Goal: Task Accomplishment & Management: Use online tool/utility

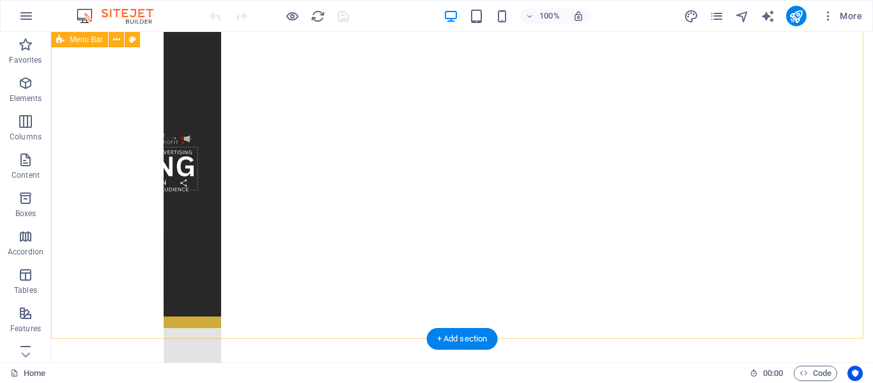
scroll to position [299, 0]
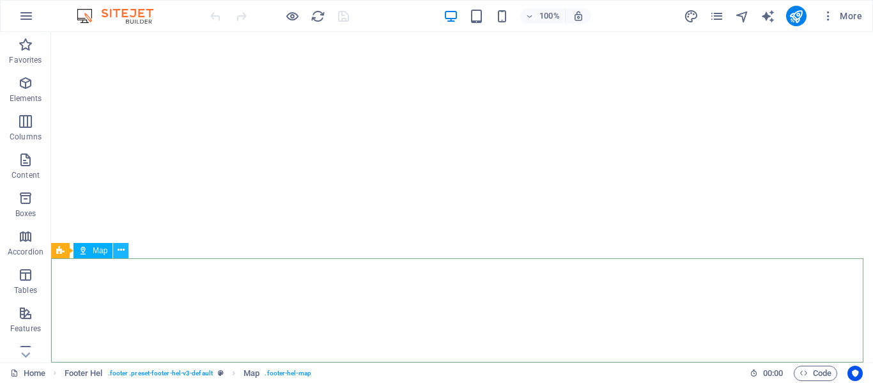
click at [120, 253] on icon at bounding box center [121, 250] width 7 height 13
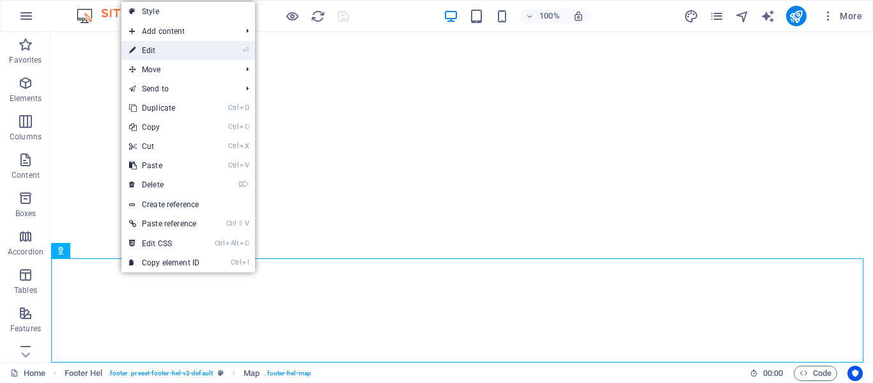
click at [143, 47] on link "⏎ Edit" at bounding box center [164, 50] width 86 height 19
select select "1"
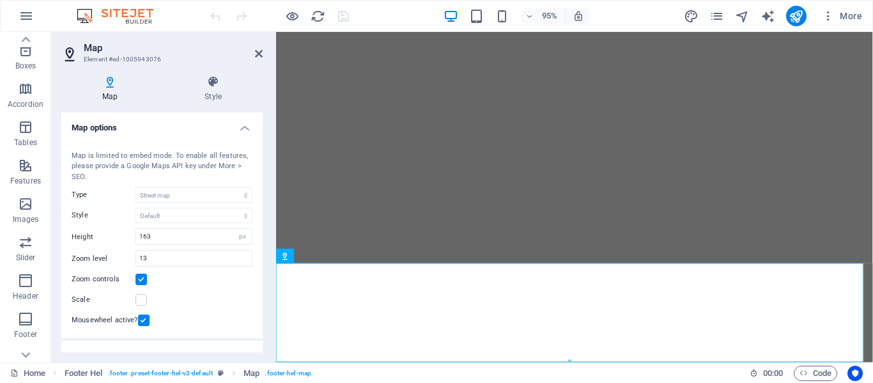
scroll to position [148, 0]
click at [207, 95] on h4 "Style" at bounding box center [213, 88] width 99 height 27
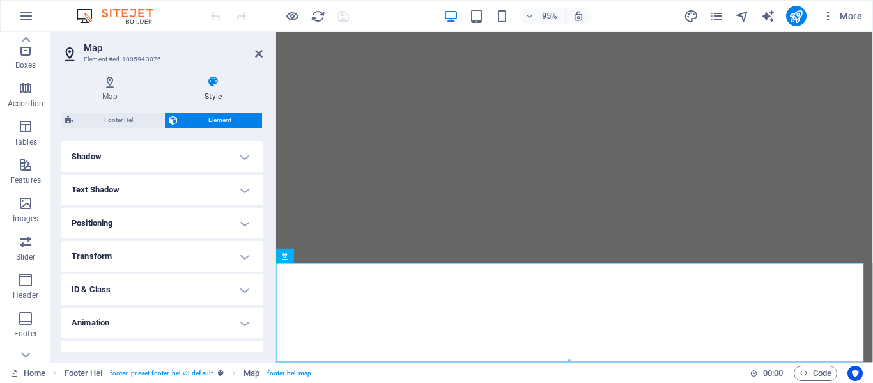
scroll to position [327, 0]
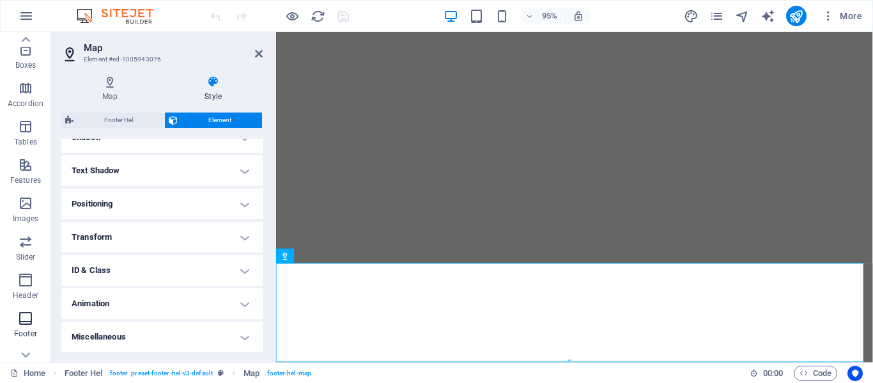
click at [27, 324] on icon "button" at bounding box center [25, 318] width 15 height 15
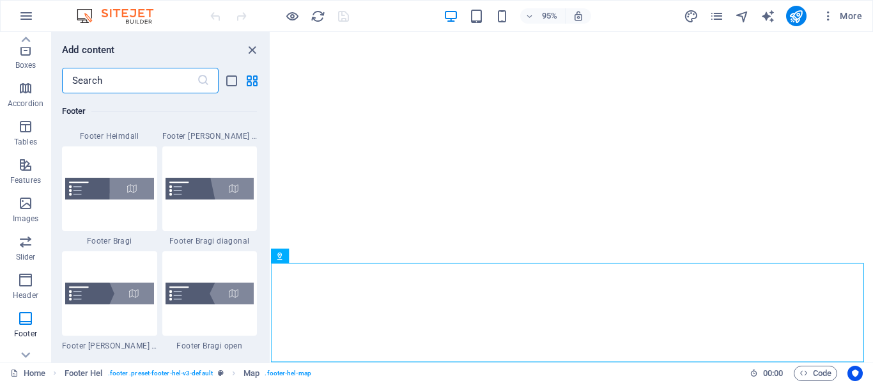
scroll to position [8868, 0]
click at [204, 287] on img at bounding box center [210, 293] width 89 height 22
click at [271, 287] on div "Drag here to replace the existing content. Press “Ctrl” if you want to create a…" at bounding box center [572, 197] width 602 height 331
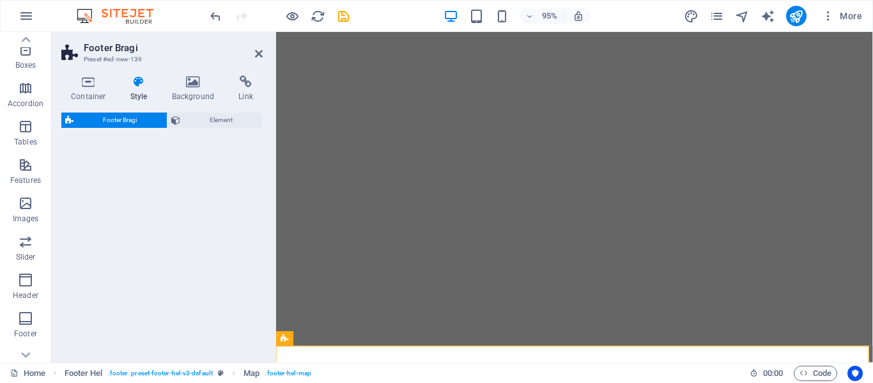
drag, startPoint x: 480, startPoint y: 319, endPoint x: 372, endPoint y: 277, distance: 115.8
select select "%"
select select "rem"
select select "px"
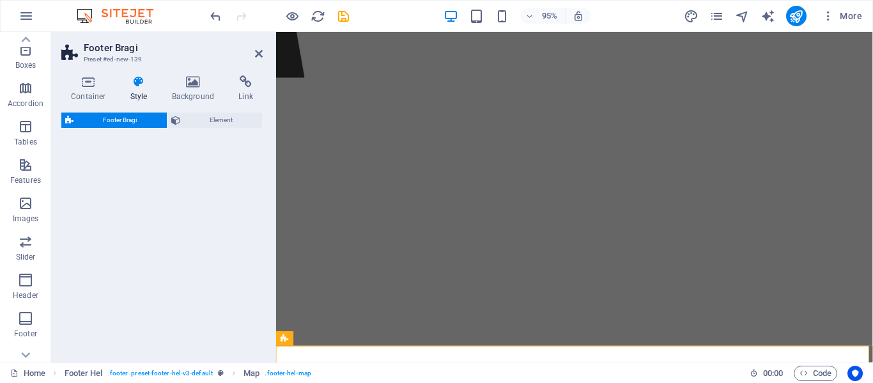
select select "rem"
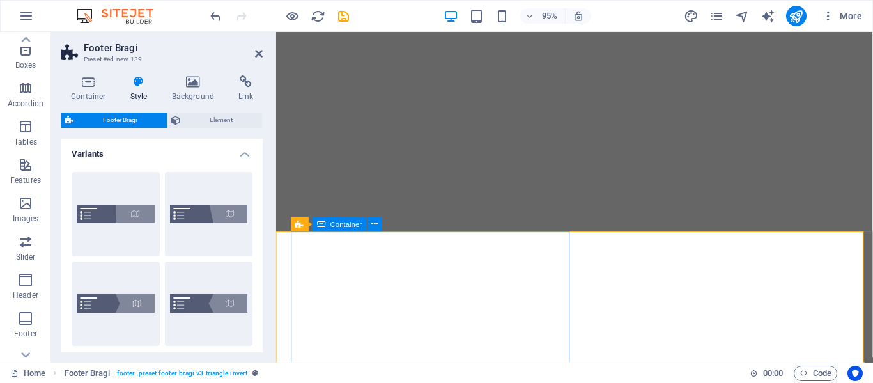
scroll to position [462, 0]
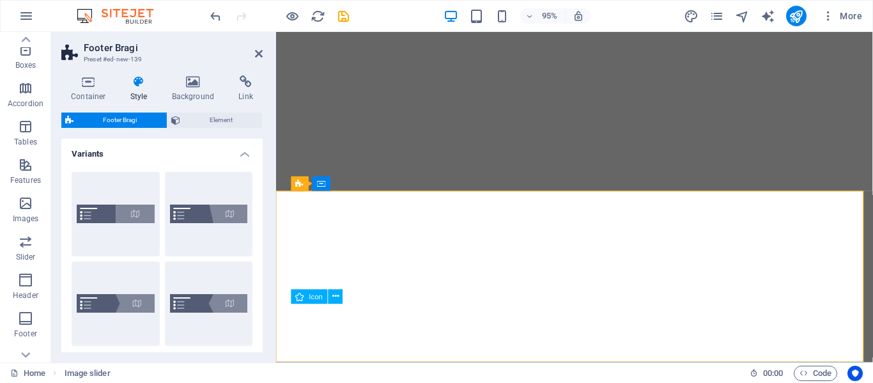
scroll to position [480, 0]
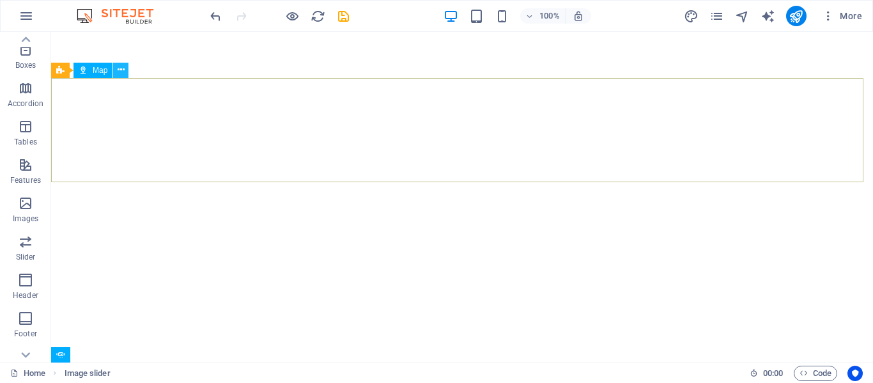
click at [123, 75] on icon at bounding box center [121, 69] width 7 height 13
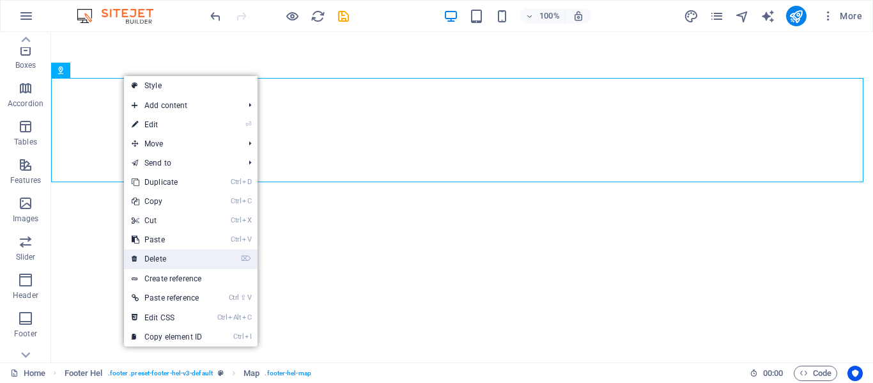
click at [153, 260] on link "⌦ Delete" at bounding box center [167, 258] width 86 height 19
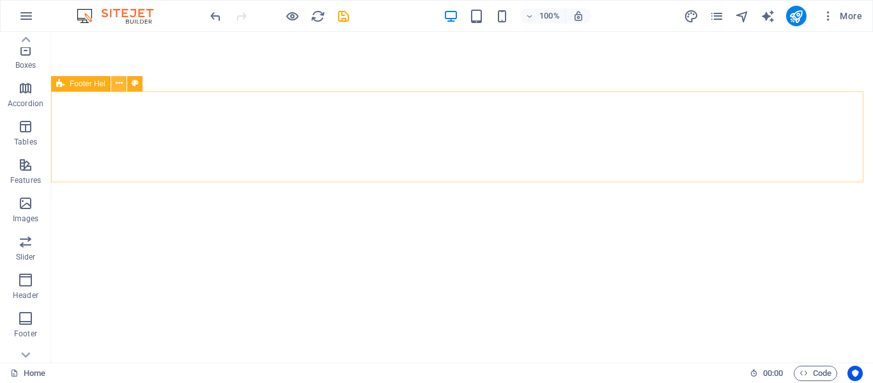
click at [117, 84] on icon at bounding box center [119, 83] width 7 height 13
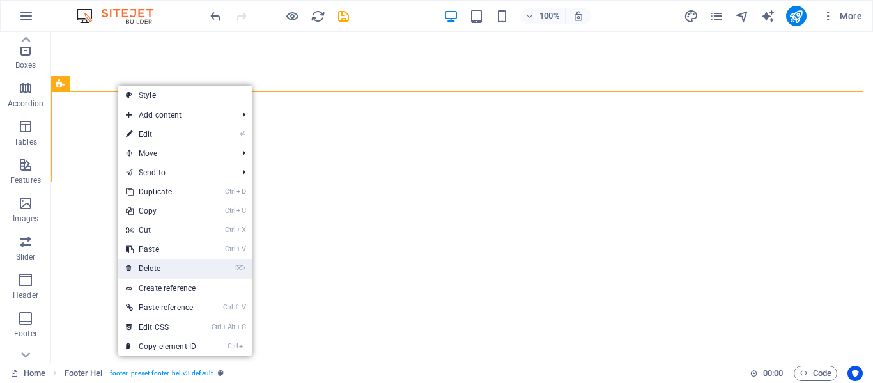
click at [154, 263] on link "⌦ Delete" at bounding box center [161, 268] width 86 height 19
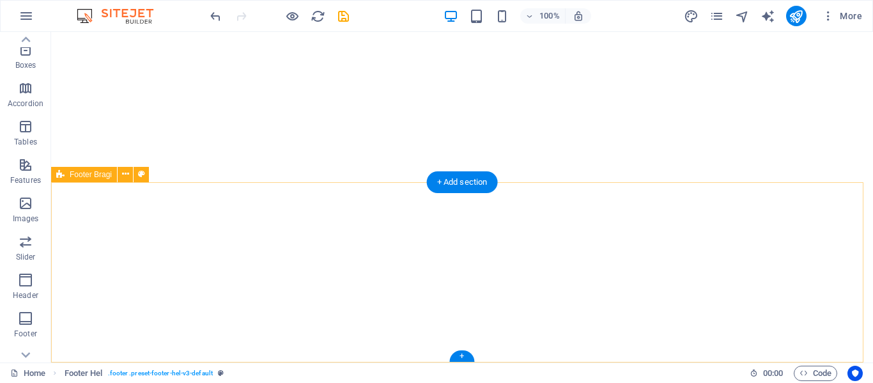
scroll to position [375, 0]
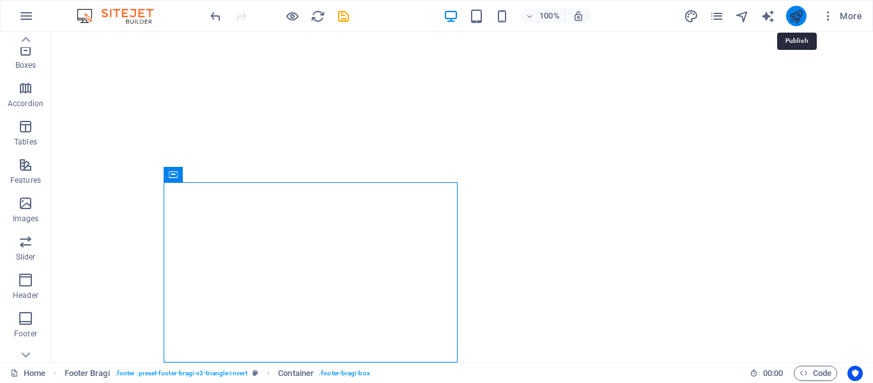
click at [800, 16] on icon "publish" at bounding box center [796, 16] width 15 height 15
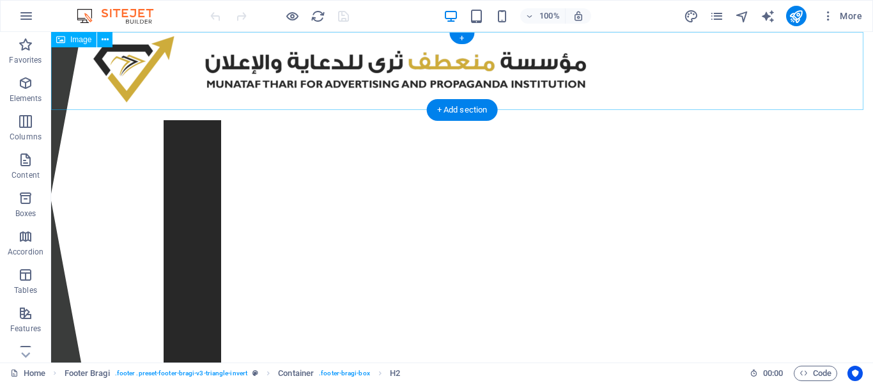
click at [128, 75] on figure at bounding box center [462, 71] width 822 height 78
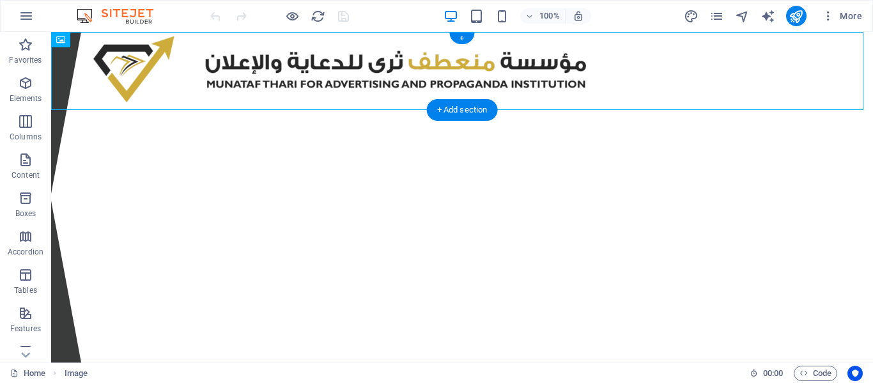
drag, startPoint x: 130, startPoint y: 75, endPoint x: 144, endPoint y: 41, distance: 36.9
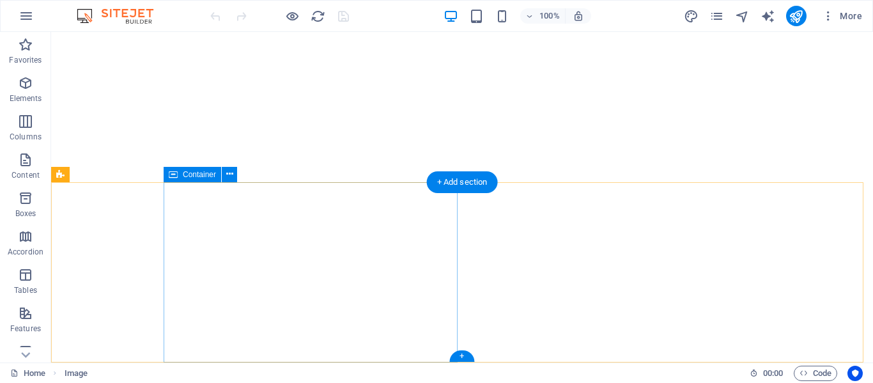
scroll to position [375, 0]
click at [228, 178] on icon at bounding box center [229, 174] width 7 height 13
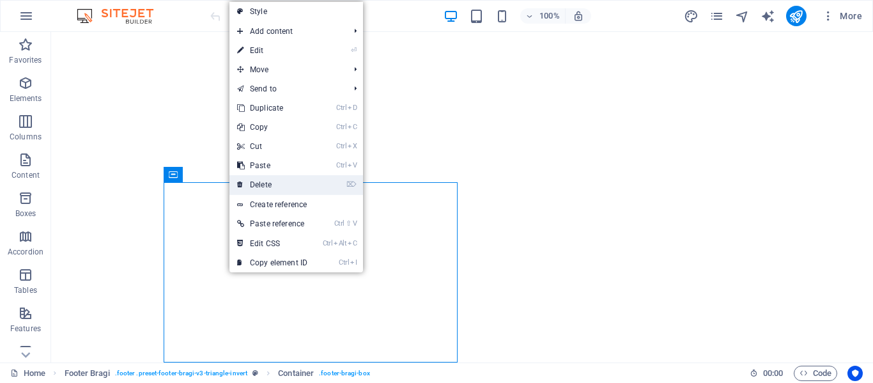
click at [241, 182] on icon at bounding box center [240, 184] width 6 height 19
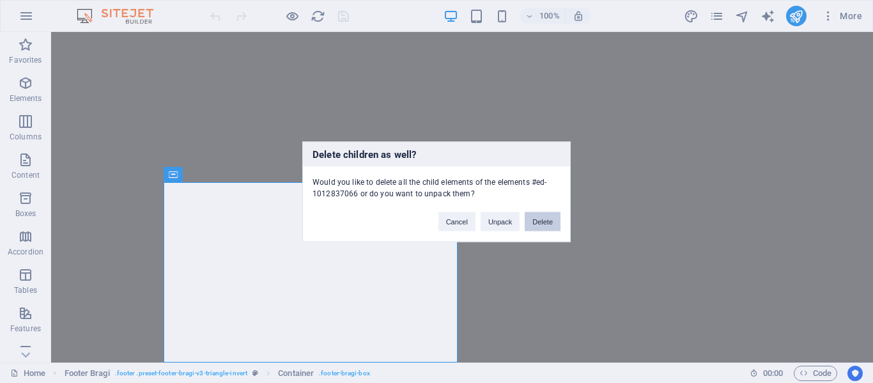
click at [553, 223] on button "Delete" at bounding box center [543, 221] width 36 height 19
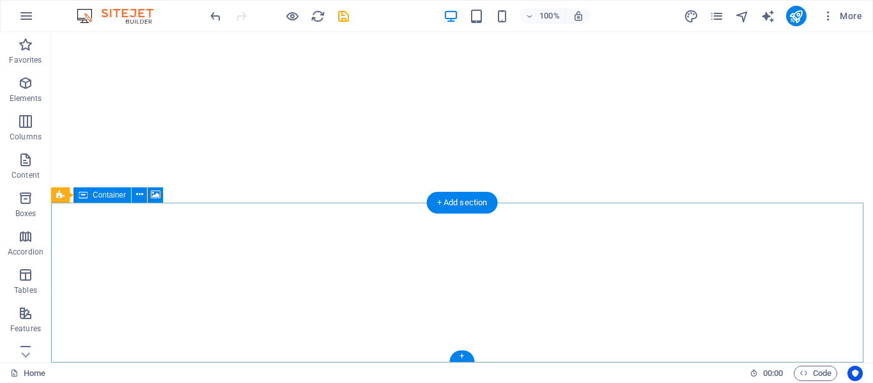
scroll to position [355, 0]
click at [141, 198] on icon at bounding box center [139, 194] width 7 height 13
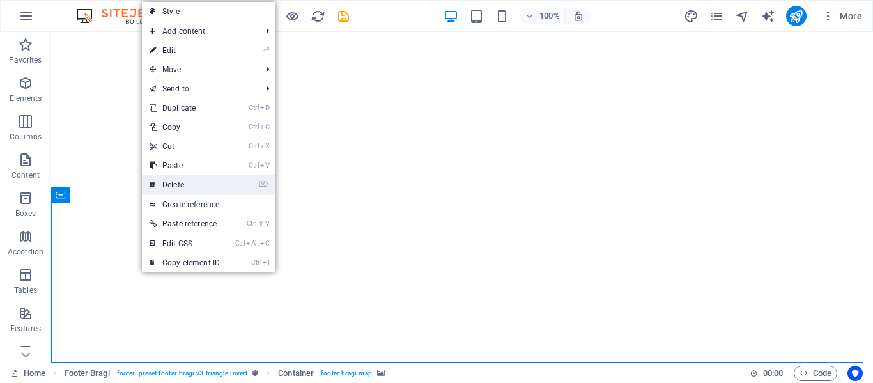
click at [182, 182] on link "⌦ Delete" at bounding box center [185, 184] width 86 height 19
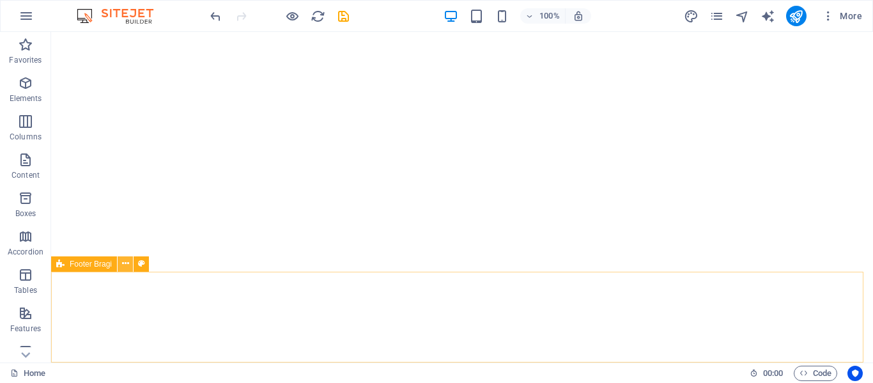
click at [126, 268] on icon at bounding box center [125, 263] width 7 height 13
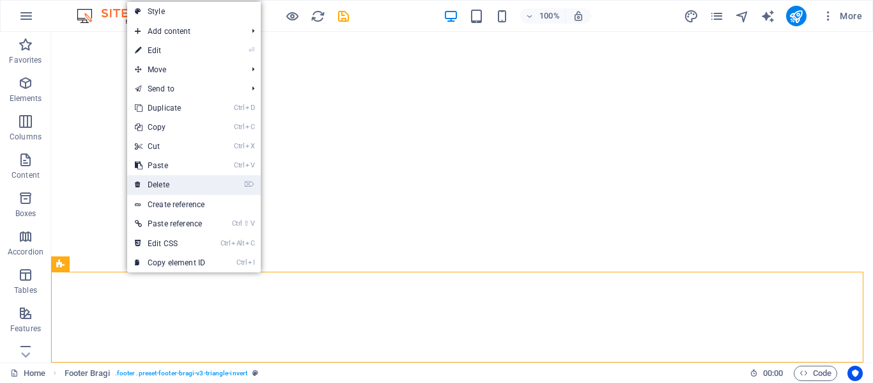
click at [153, 187] on link "⌦ Delete" at bounding box center [170, 184] width 86 height 19
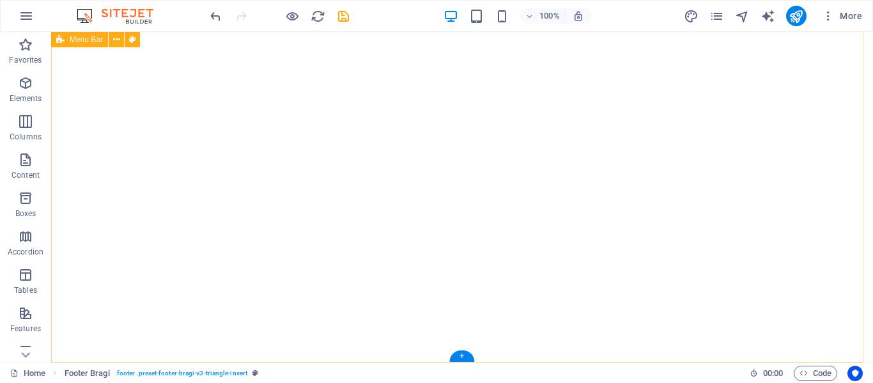
scroll to position [195, 0]
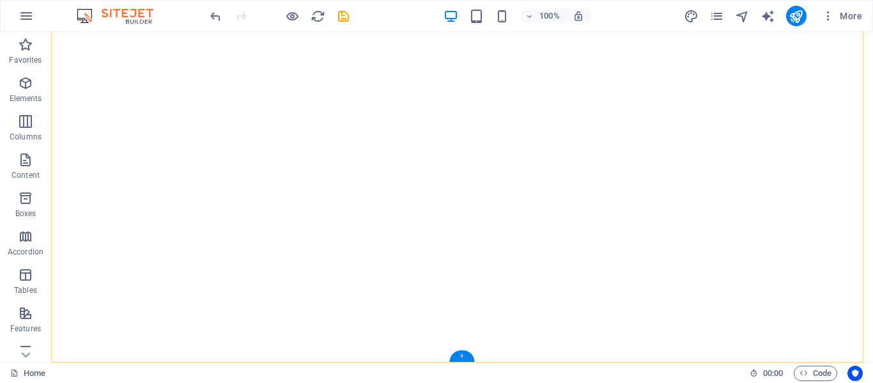
click at [457, 354] on div "+" at bounding box center [461, 356] width 25 height 12
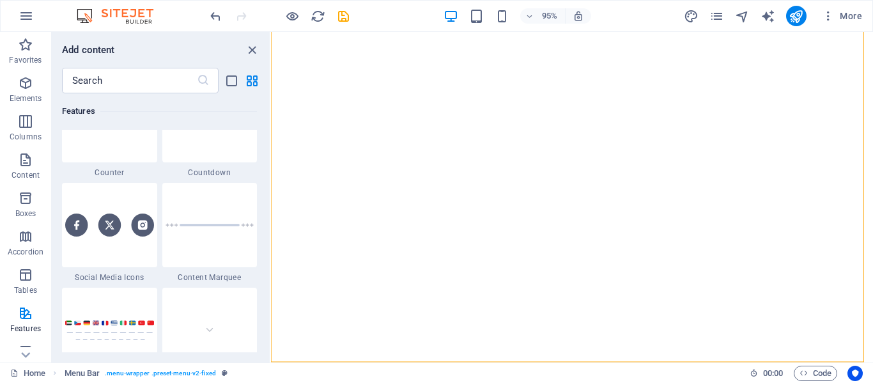
scroll to position [5876, 0]
click at [577, 358] on div "+" at bounding box center [572, 356] width 24 height 11
click at [132, 235] on div at bounding box center [109, 223] width 95 height 84
drag, startPoint x: 132, startPoint y: 235, endPoint x: 384, endPoint y: 348, distance: 276.8
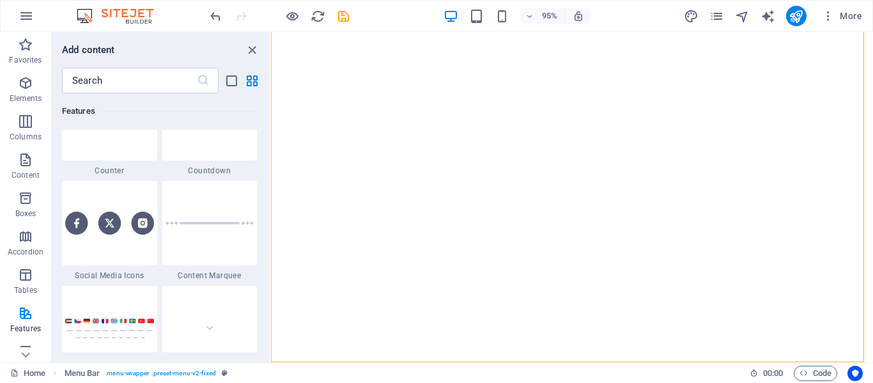
click at [271, 235] on div "Drag here to replace the existing content. Press “Ctrl” if you want to create a…" at bounding box center [572, 197] width 602 height 331
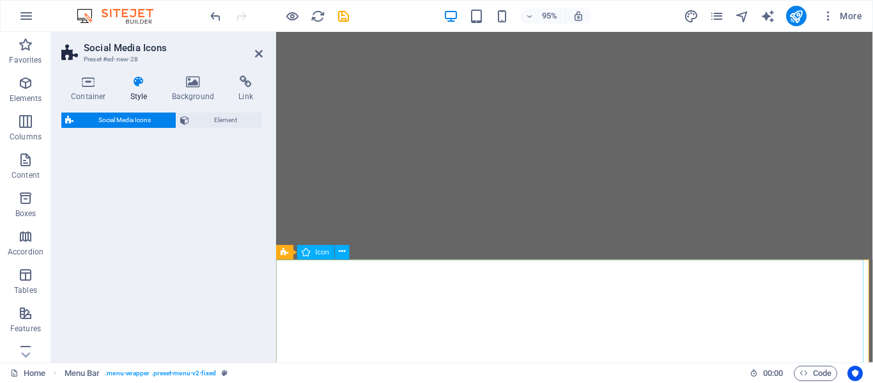
drag, startPoint x: 660, startPoint y: 380, endPoint x: 446, endPoint y: 348, distance: 216.7
select select "rem"
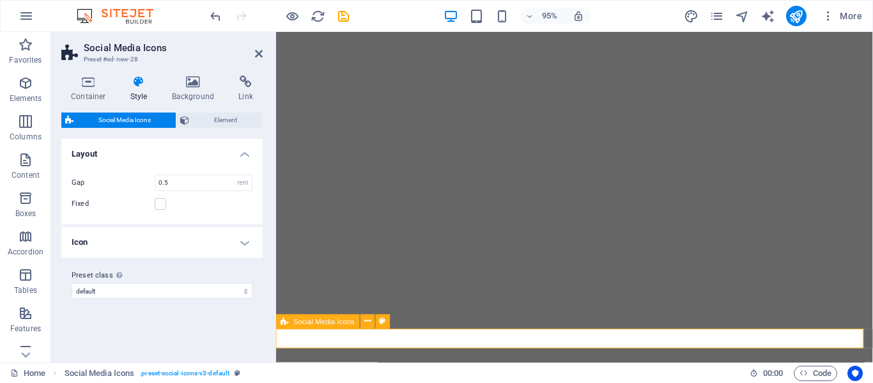
scroll to position [213, 0]
click at [239, 240] on h4 "Icon" at bounding box center [161, 242] width 201 height 31
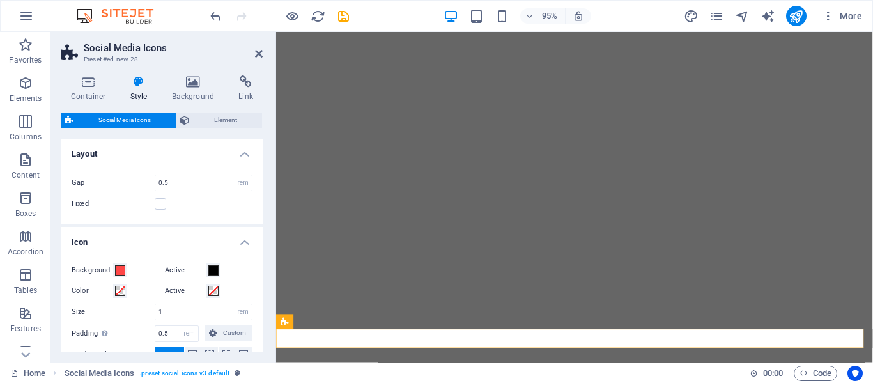
scroll to position [118, 0]
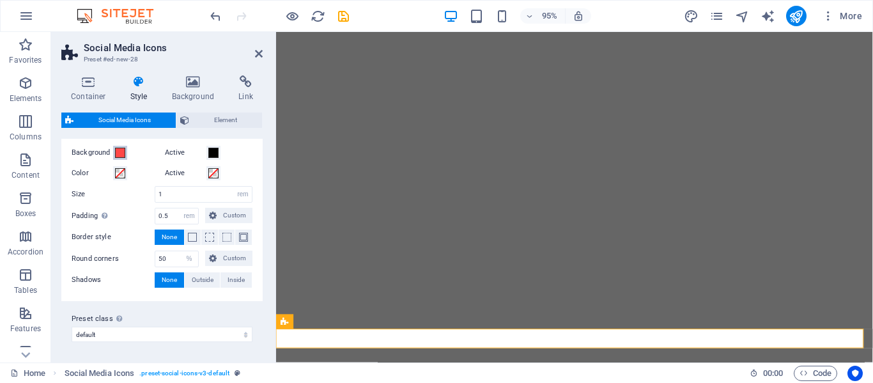
click at [119, 153] on span at bounding box center [120, 153] width 10 height 10
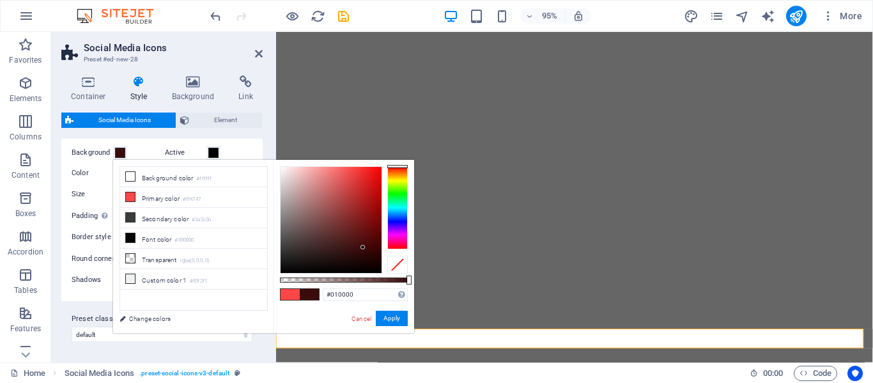
type input "#000000"
drag, startPoint x: 344, startPoint y: 232, endPoint x: 382, endPoint y: 273, distance: 55.7
click at [382, 273] on div at bounding box center [331, 220] width 101 height 106
click at [402, 321] on button "Apply" at bounding box center [392, 318] width 32 height 15
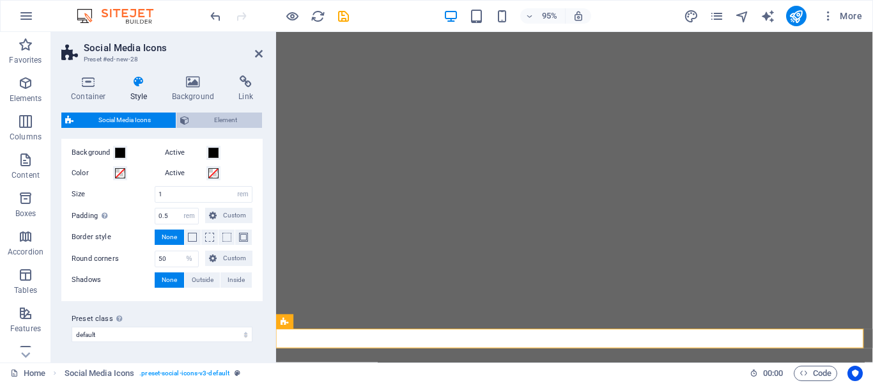
click at [220, 119] on span "Element" at bounding box center [225, 120] width 65 height 15
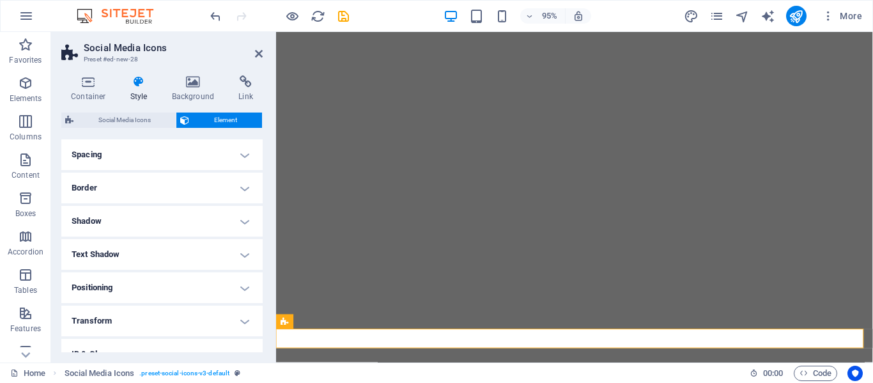
scroll to position [107, 0]
click at [795, 17] on icon "publish" at bounding box center [796, 16] width 15 height 15
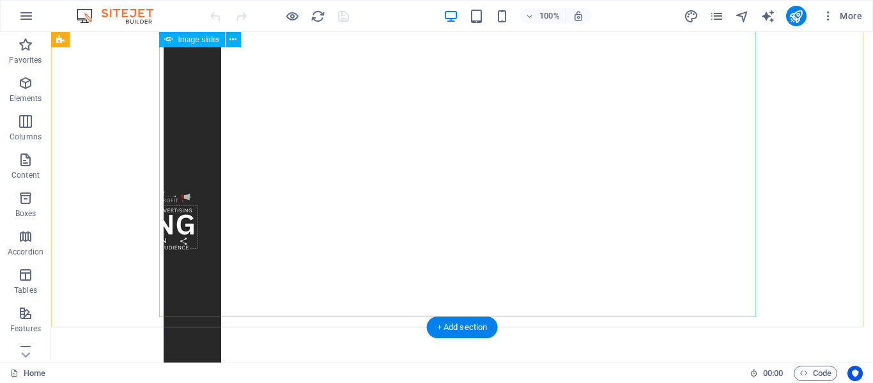
scroll to position [230, 0]
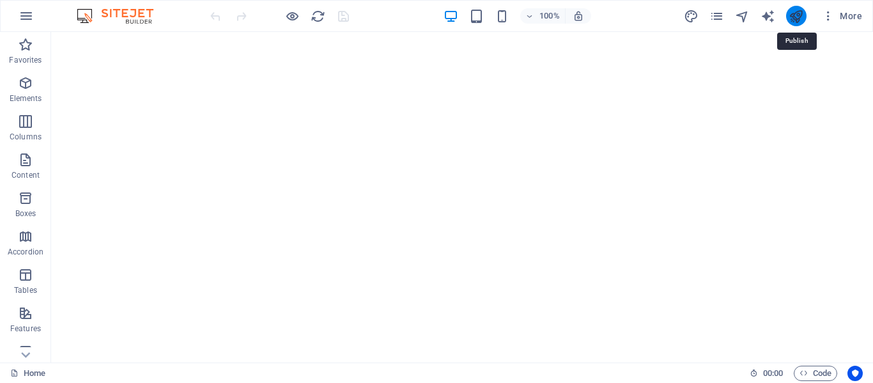
click at [803, 17] on icon "publish" at bounding box center [796, 16] width 15 height 15
